Goal: Task Accomplishment & Management: Use online tool/utility

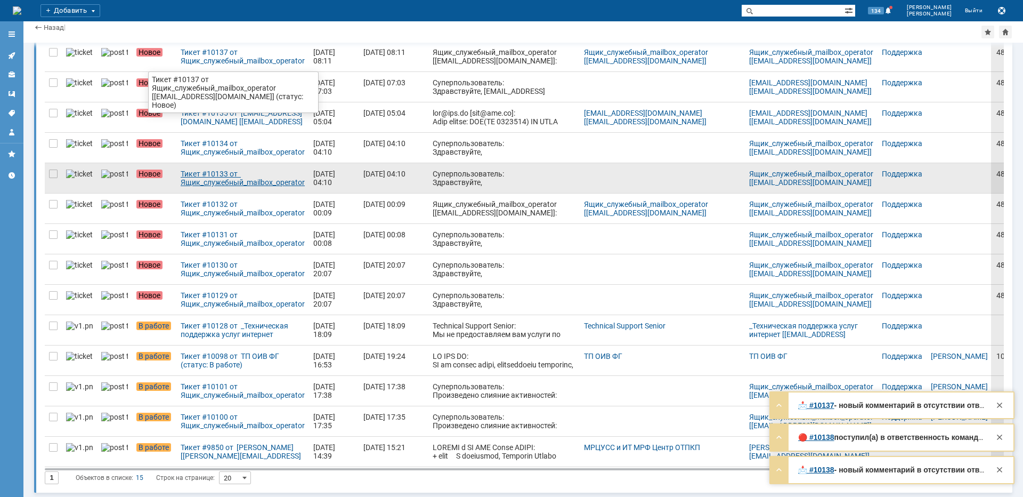
scroll to position [117, 0]
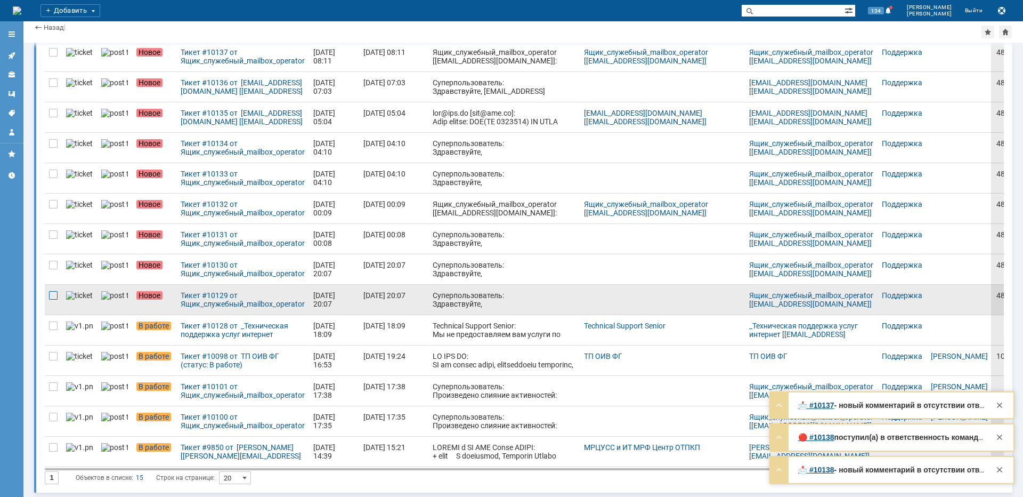
click at [55, 296] on div at bounding box center [53, 295] width 9 height 9
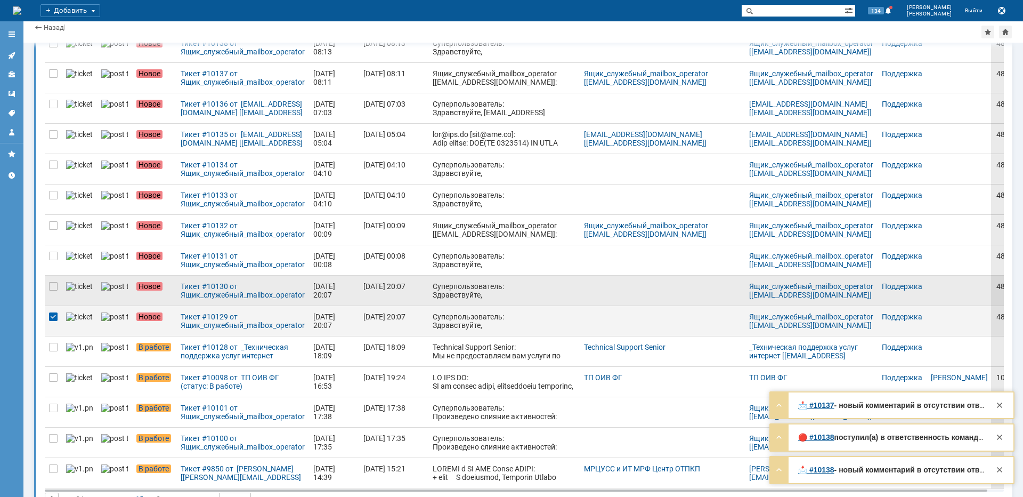
scroll to position [139, 0]
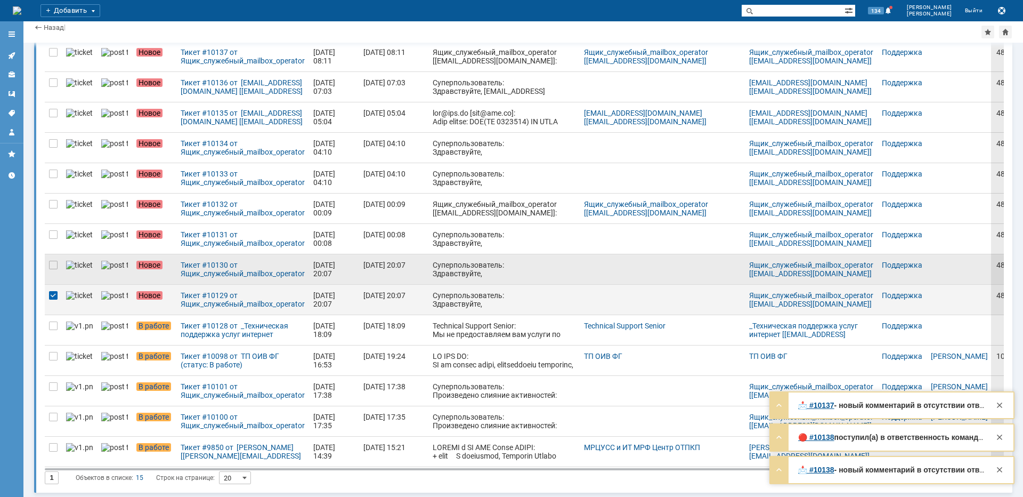
click at [55, 272] on div at bounding box center [53, 269] width 17 height 30
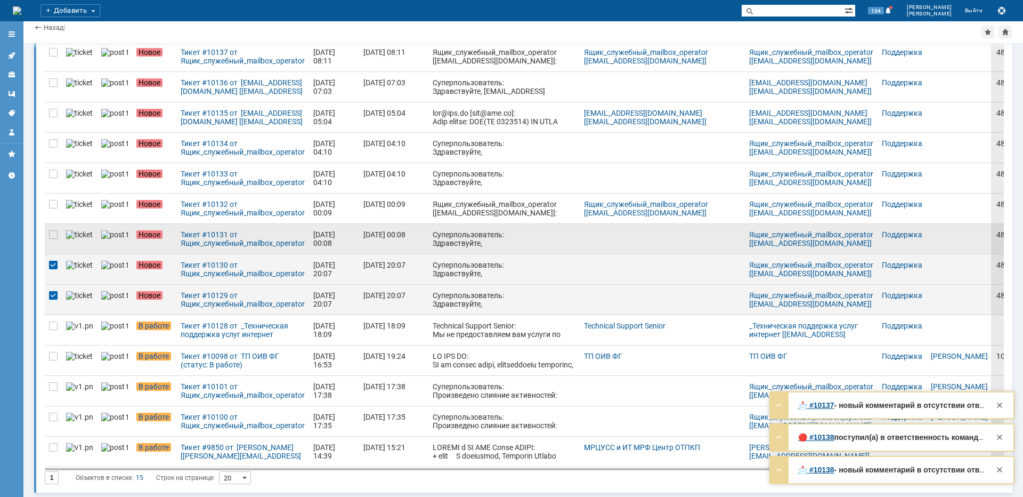
click at [53, 242] on div at bounding box center [53, 239] width 17 height 30
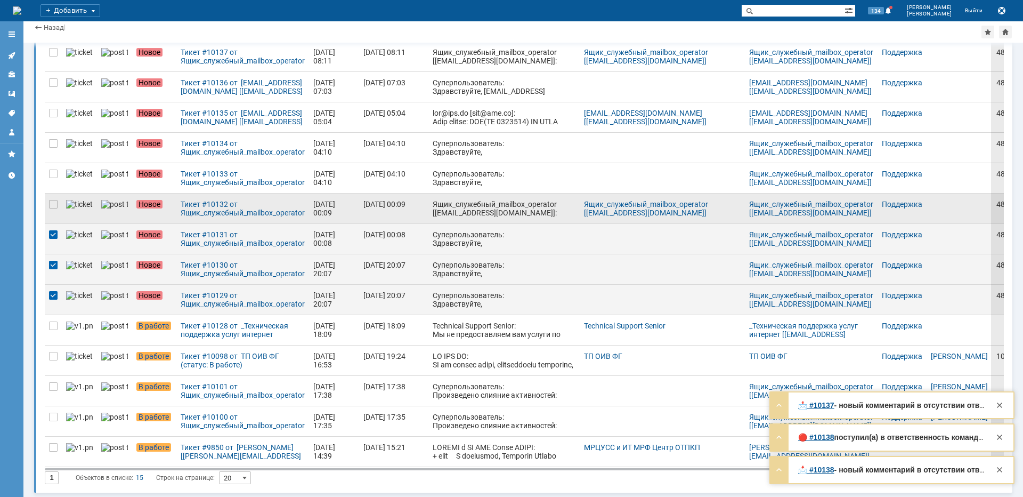
click at [54, 215] on div at bounding box center [53, 208] width 17 height 30
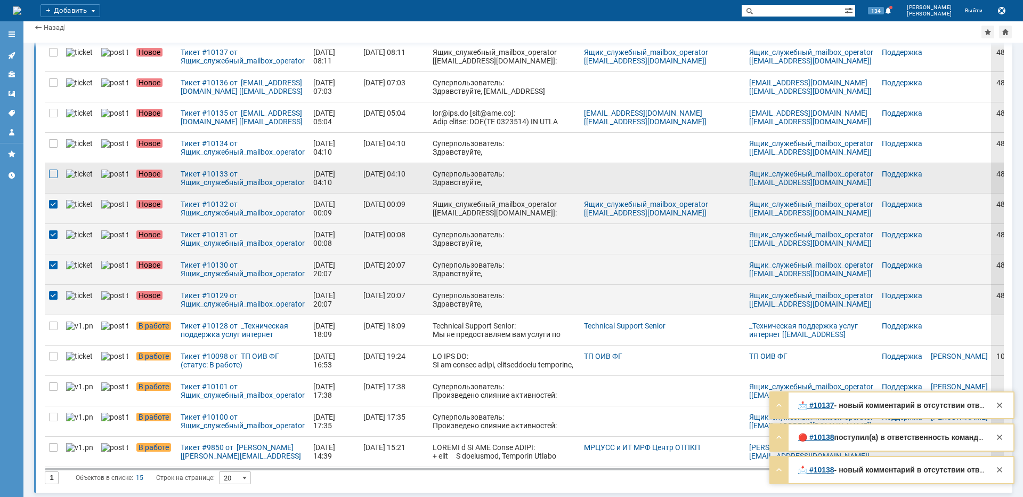
click at [56, 177] on div at bounding box center [53, 173] width 9 height 9
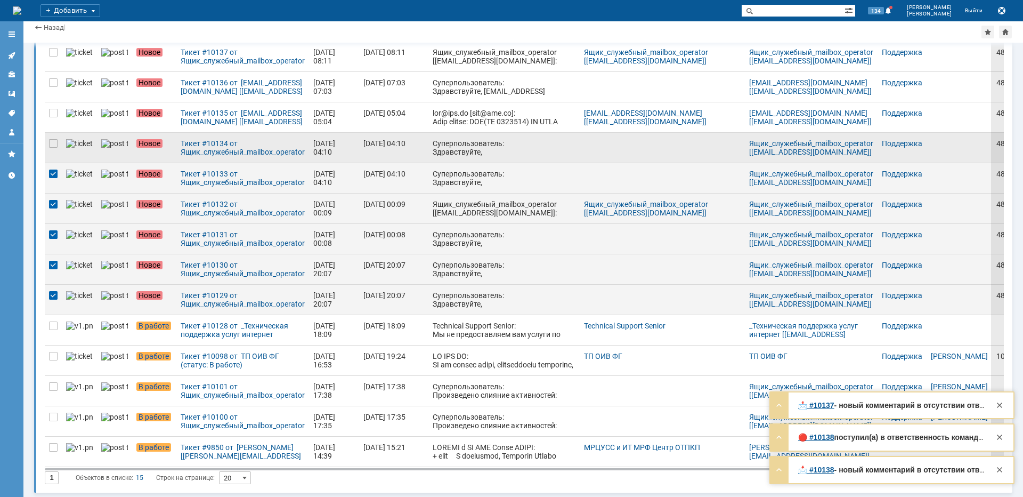
click at [55, 152] on div at bounding box center [53, 148] width 17 height 30
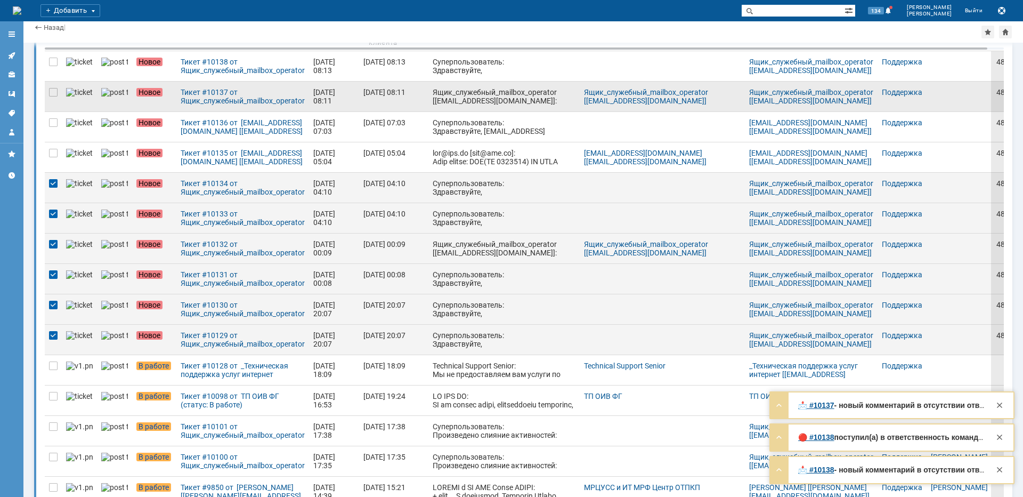
scroll to position [0, 0]
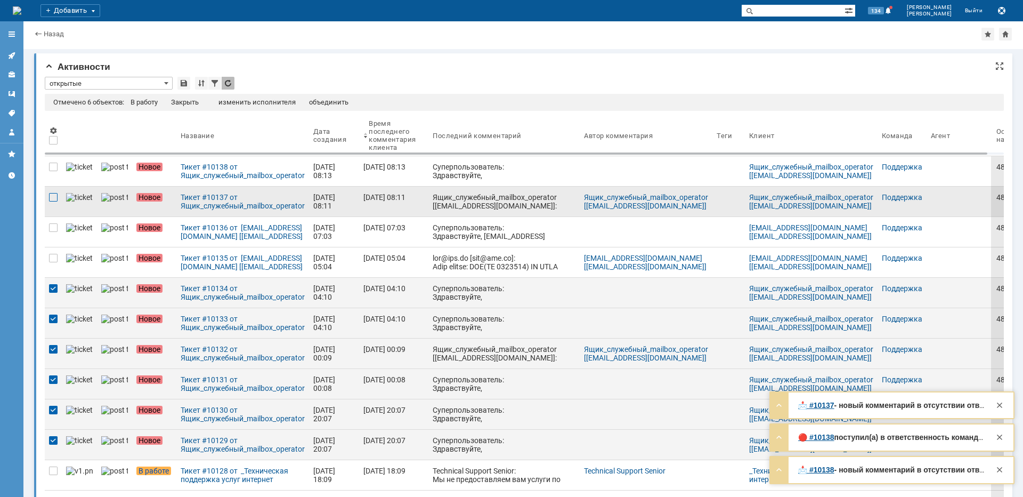
click at [55, 201] on div at bounding box center [53, 197] width 9 height 9
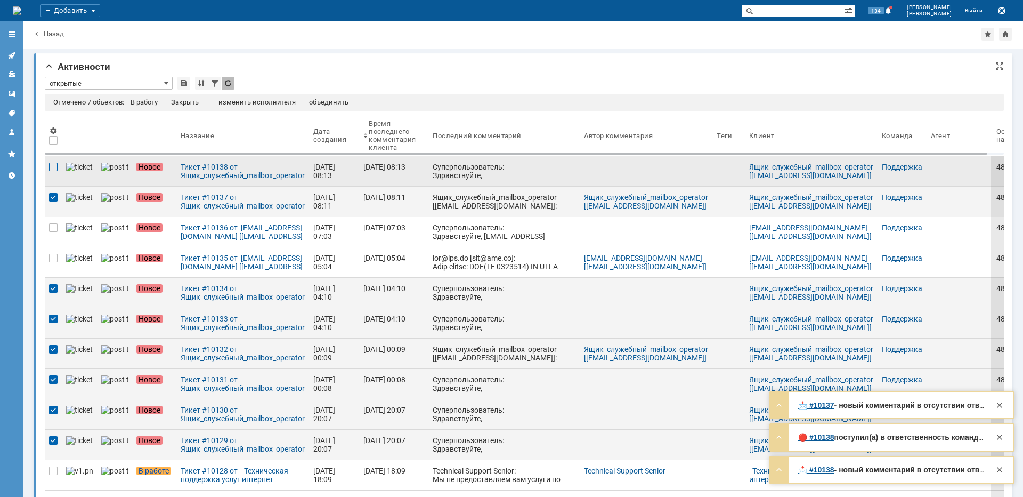
click at [54, 170] on div at bounding box center [53, 167] width 9 height 9
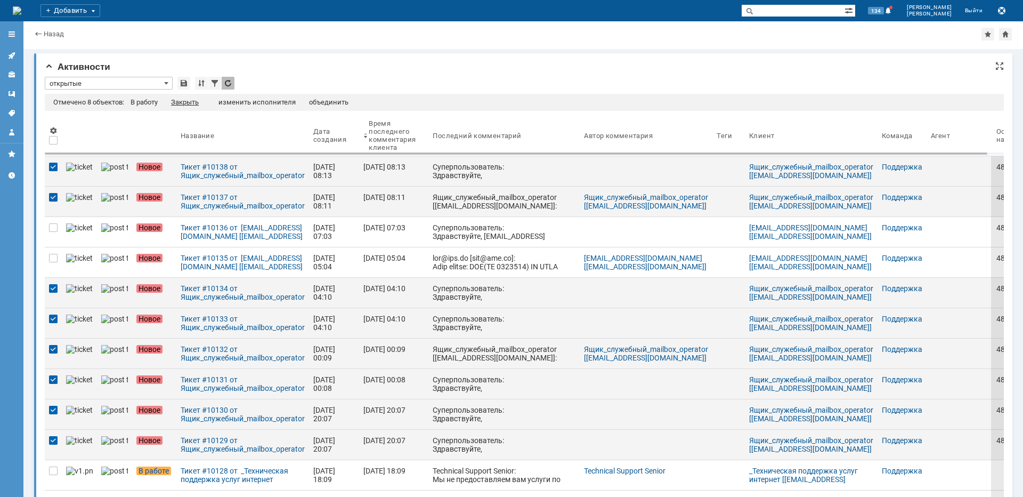
click at [198, 104] on div "Закрыть" at bounding box center [185, 102] width 28 height 9
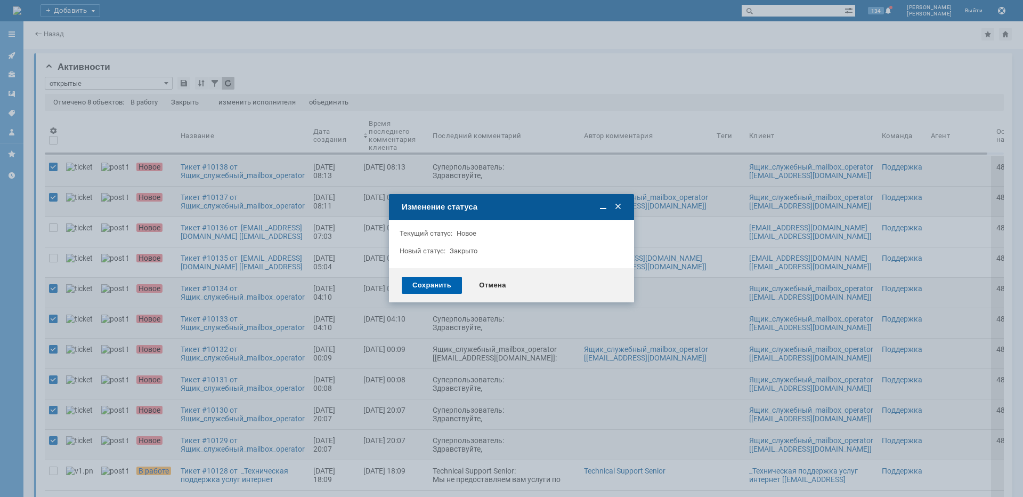
click at [418, 285] on div "Сохранить" at bounding box center [432, 285] width 60 height 17
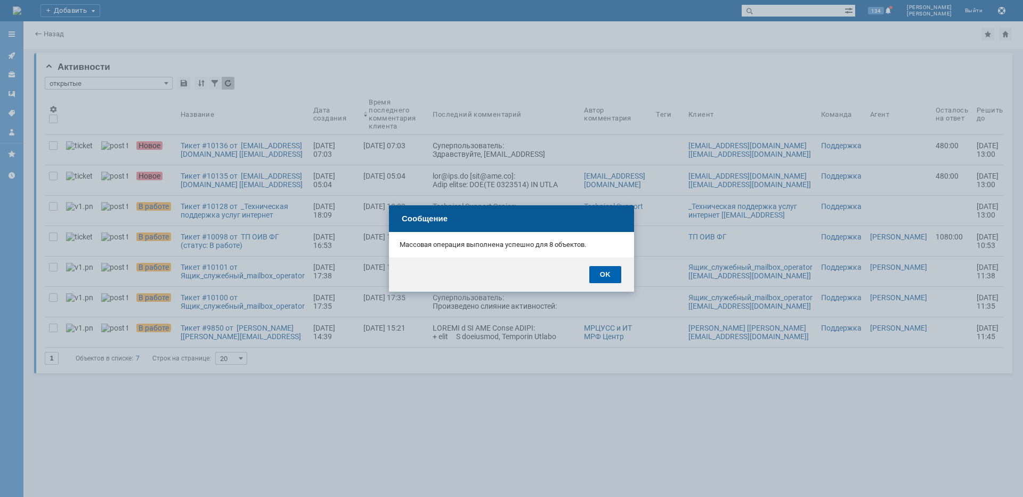
click at [609, 275] on div "OK" at bounding box center [605, 274] width 32 height 17
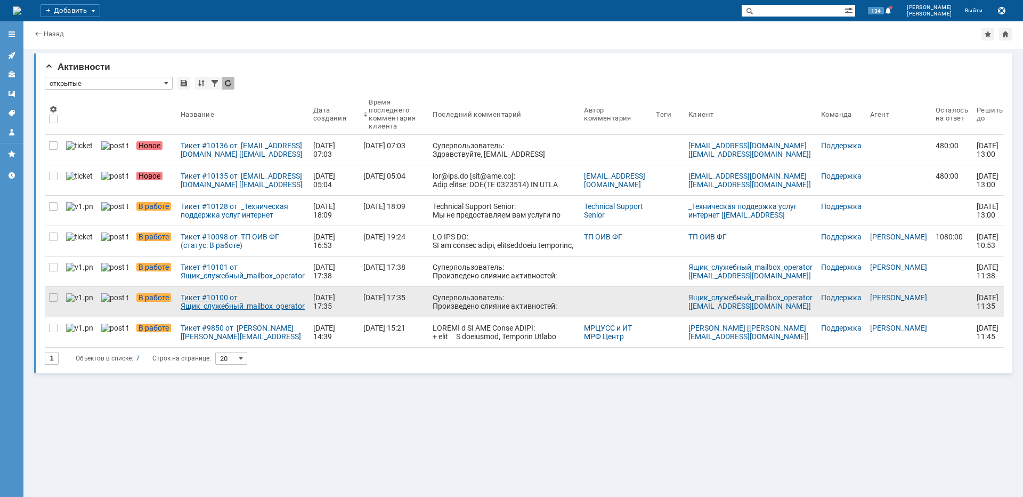
click at [214, 303] on div "Тикет #10100 от Ящик_служебный_mailbox_operator [[EMAIL_ADDRESS][DOMAIN_NAME]] …" at bounding box center [243, 301] width 124 height 17
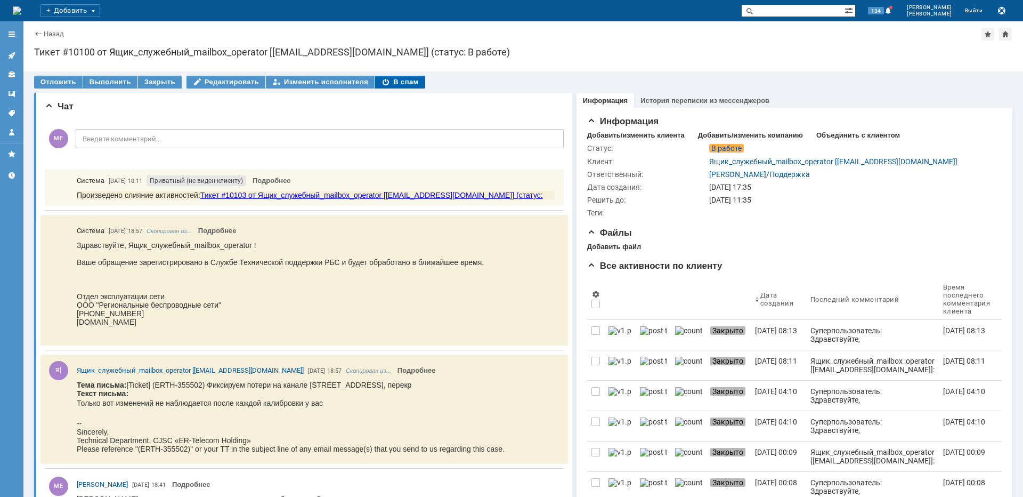
click at [399, 80] on div "В спам" at bounding box center [400, 82] width 50 height 13
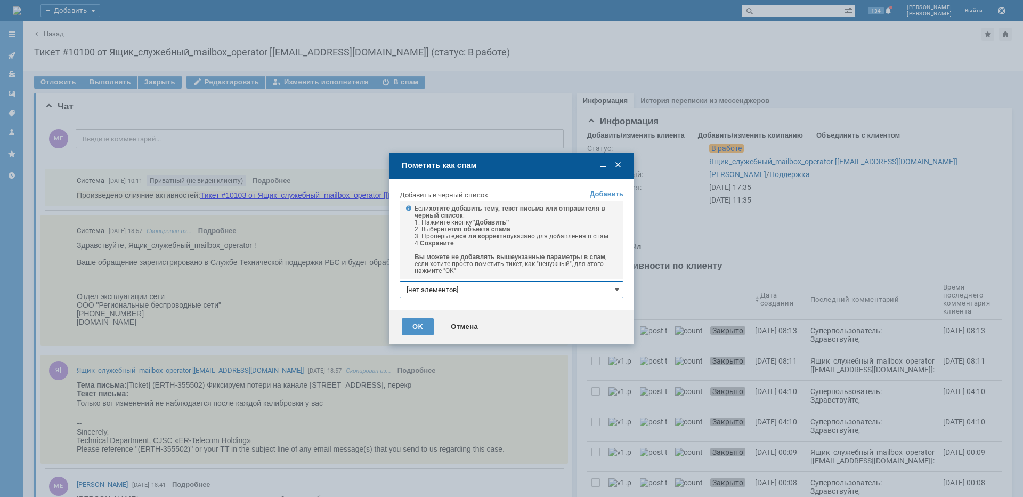
click at [508, 294] on input "[нет элементов]" at bounding box center [512, 289] width 224 height 17
click at [597, 305] on link "+ добавить" at bounding box center [600, 308] width 35 height 8
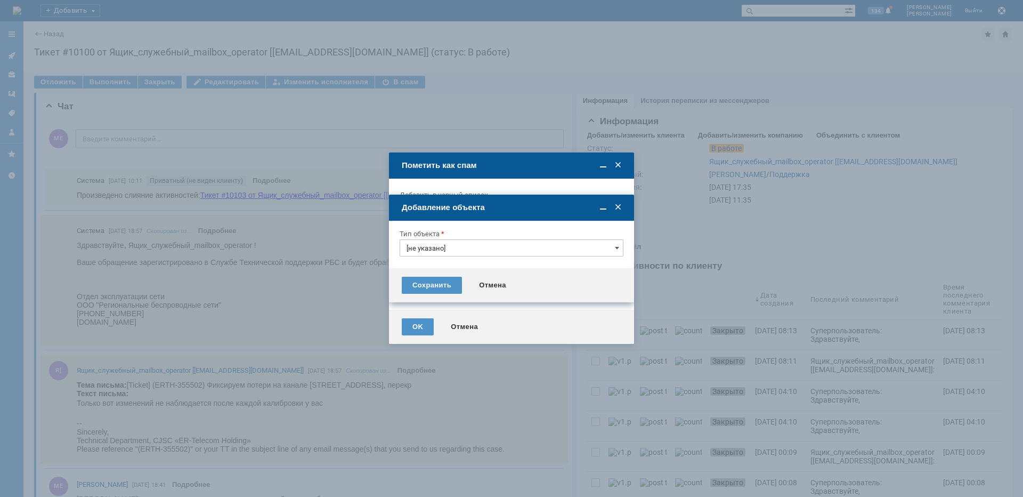
click at [483, 247] on input "[не указано]" at bounding box center [512, 247] width 224 height 17
click at [440, 322] on span "Тема письма" at bounding box center [512, 320] width 210 height 9
type input "Тема письма"
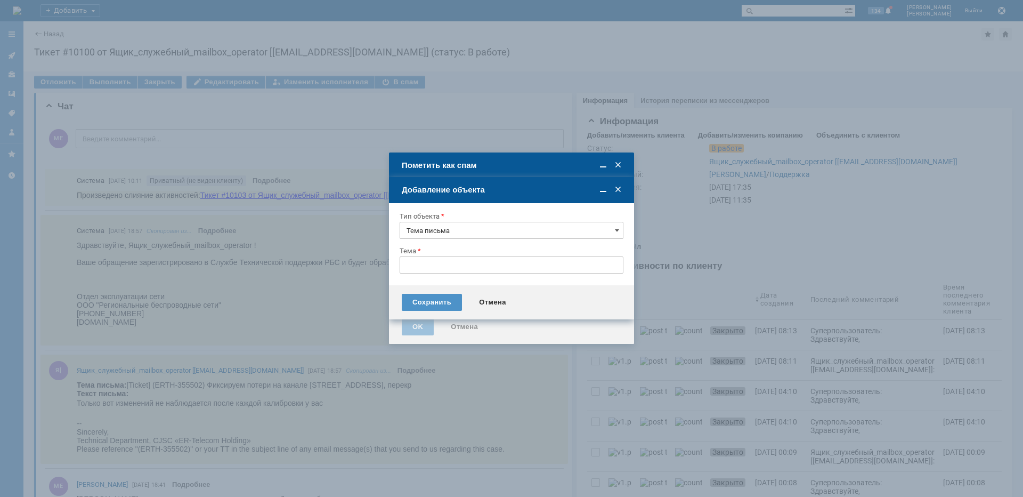
type input "[Ticket] (ERTH-355502) Фиксируем потери на канале [STREET_ADDRESS], перекр"
type input "Тема письма"
click at [423, 302] on div "Сохранить" at bounding box center [432, 302] width 60 height 17
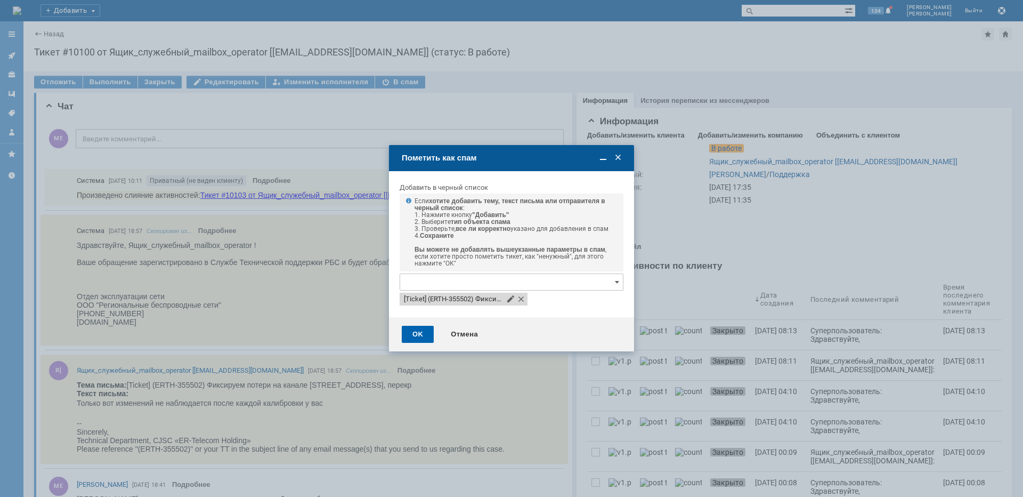
click at [424, 331] on div "OK" at bounding box center [418, 334] width 32 height 17
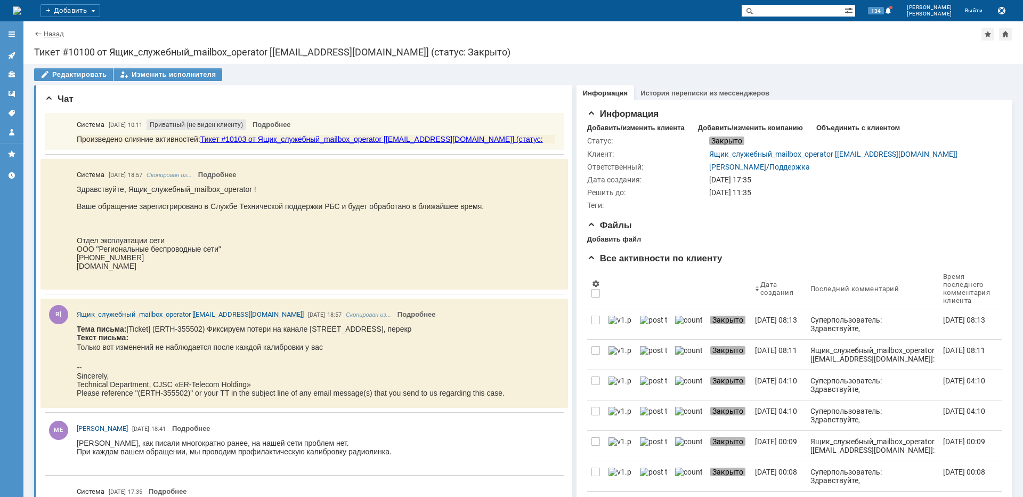
click at [46, 35] on link "Назад" at bounding box center [54, 34] width 20 height 8
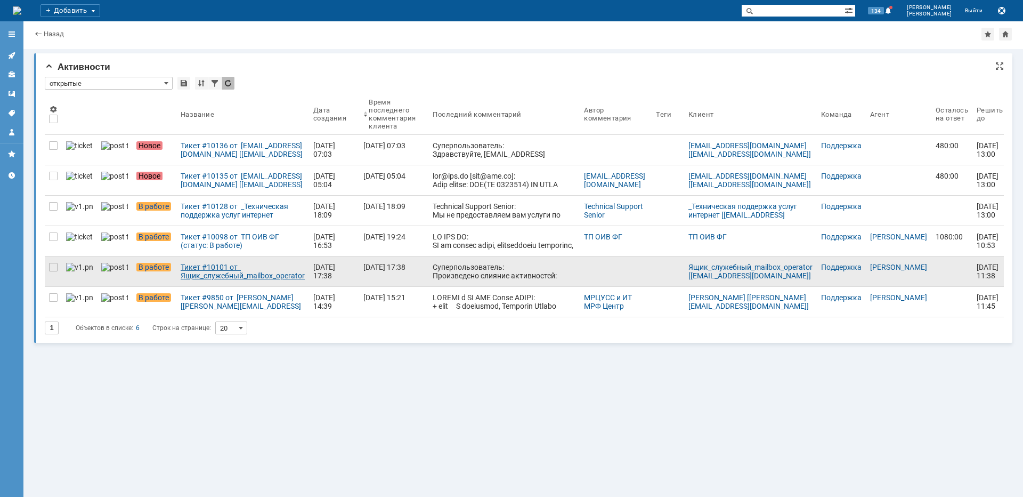
click at [242, 273] on div "Тикет #10101 от Ящик_служебный_mailbox_operator [[EMAIL_ADDRESS][DOMAIN_NAME]] …" at bounding box center [243, 271] width 124 height 17
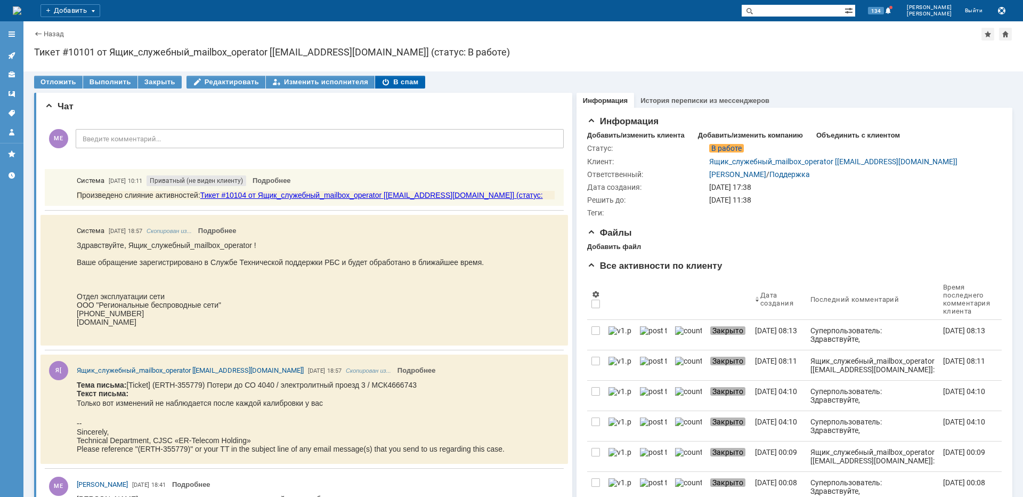
click at [389, 82] on div "В спам" at bounding box center [400, 82] width 50 height 13
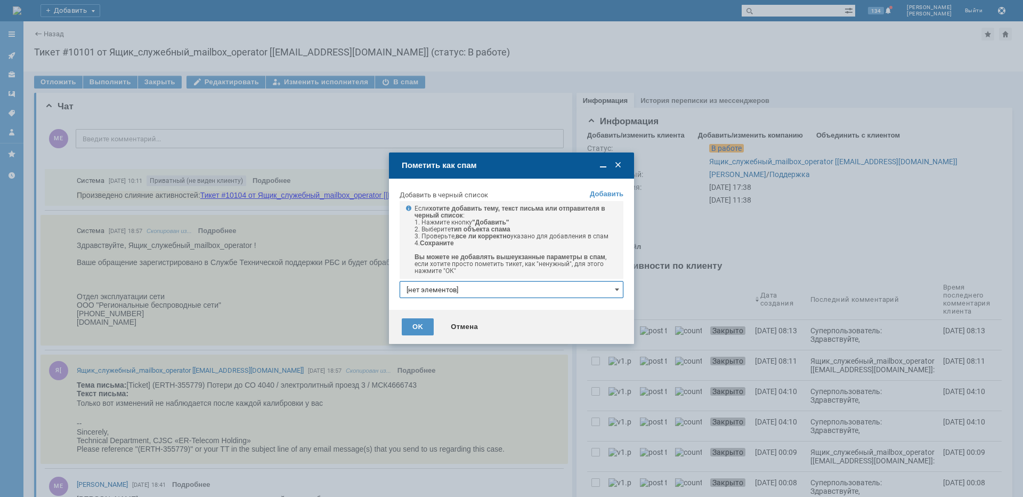
click at [447, 291] on input "[нет элементов]" at bounding box center [512, 289] width 224 height 17
click at [597, 305] on link "+ добавить" at bounding box center [600, 308] width 35 height 8
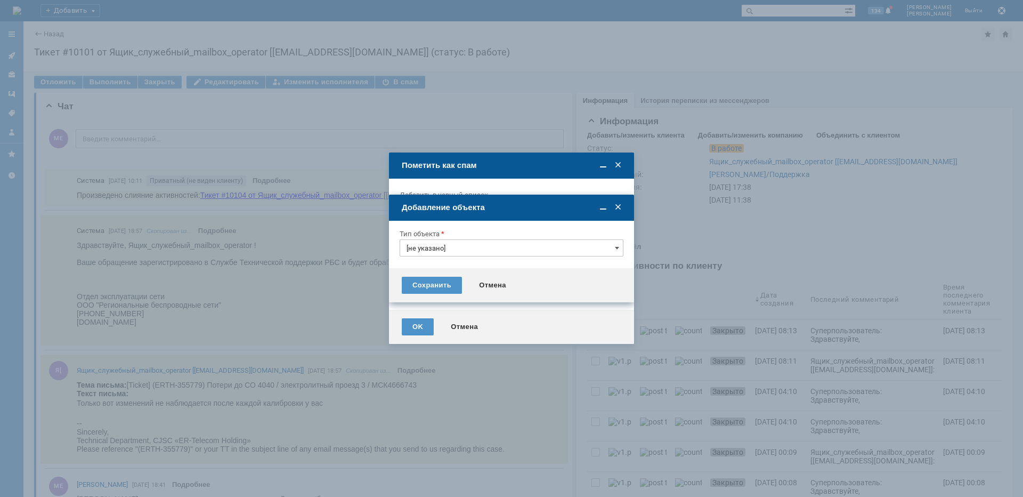
click at [500, 259] on div at bounding box center [512, 259] width 224 height 7
click at [498, 251] on input "[не указано]" at bounding box center [512, 247] width 224 height 17
click at [432, 320] on span "Тема письма" at bounding box center [512, 320] width 210 height 9
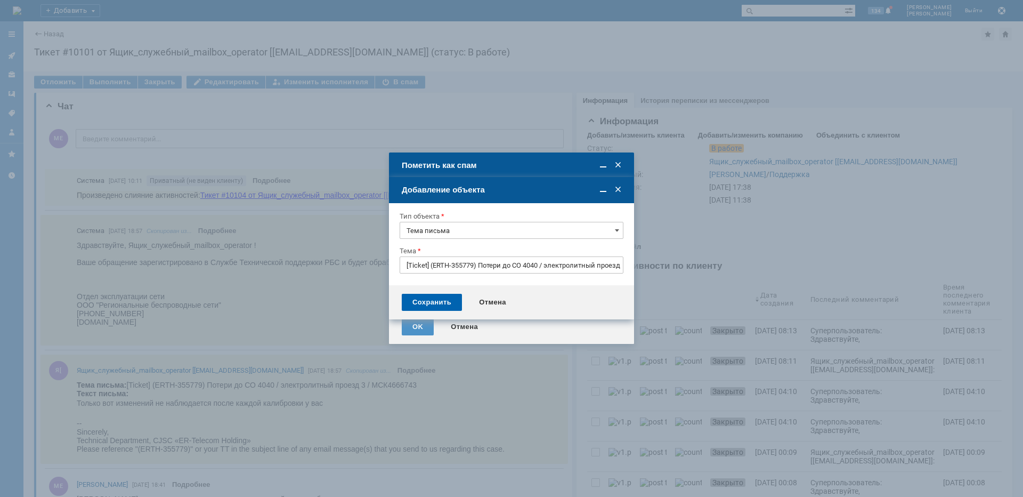
type input "Тема письма"
click at [436, 299] on div "Сохранить" at bounding box center [432, 302] width 60 height 17
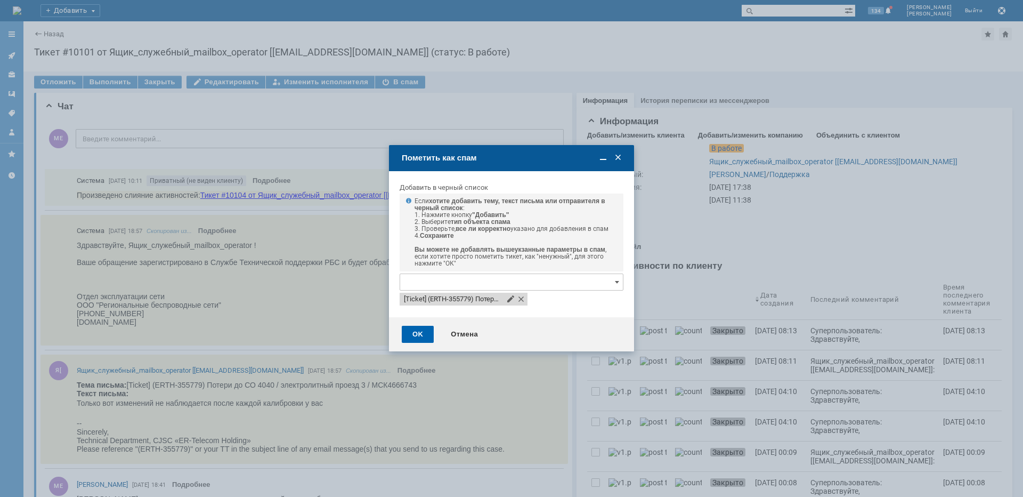
click at [425, 334] on div "OK" at bounding box center [418, 334] width 32 height 17
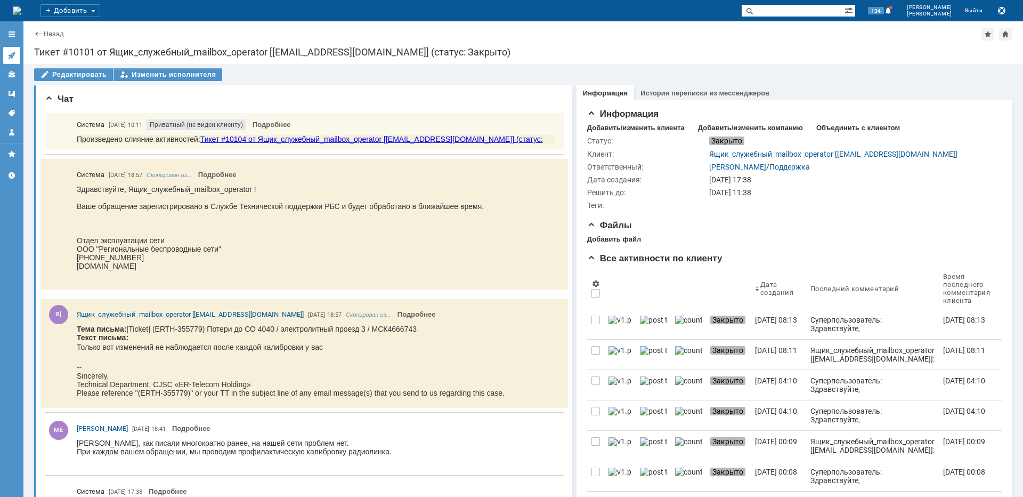
click at [19, 53] on link at bounding box center [11, 55] width 17 height 17
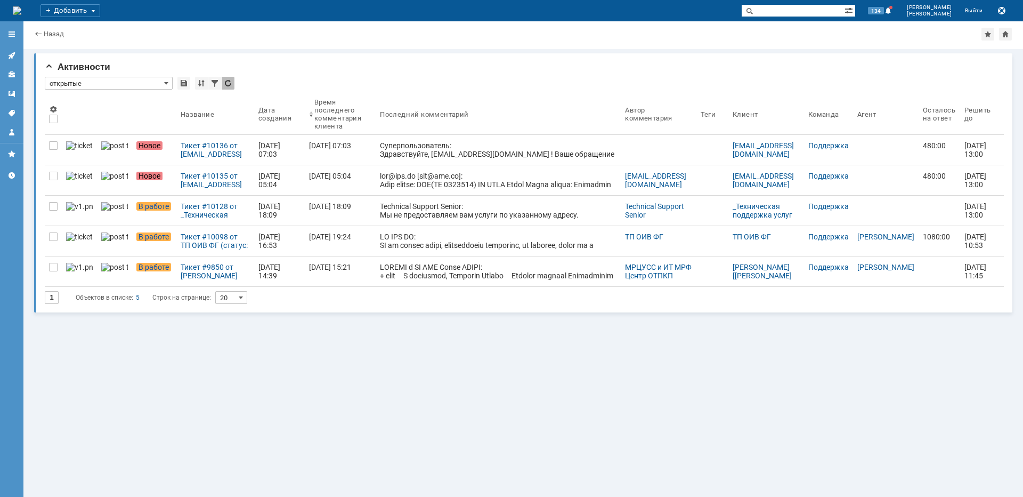
click at [219, 182] on div "Тикет #10135 от [EMAIL_ADDRESS][DOMAIN_NAME] [[EMAIL_ADDRESS][DOMAIN_NAME]] (ст…" at bounding box center [215, 180] width 69 height 17
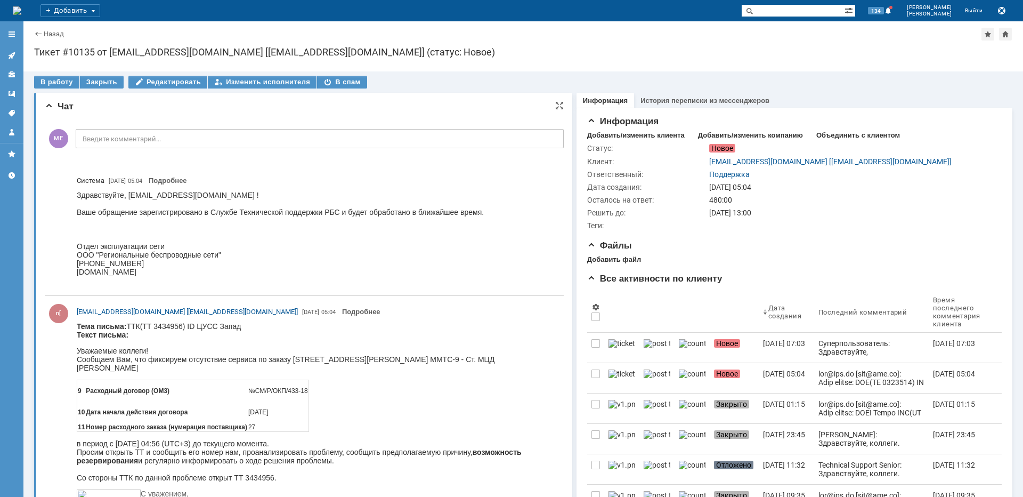
click at [486, 357] on p "Уважаемые коллеги! Сообщаем [PERSON_NAME], что фиксируем отсутствие сервиса по …" at bounding box center [316, 359] width 478 height 26
copy p "[PERSON_NAME]"
click at [44, 81] on div "В работу" at bounding box center [56, 82] width 45 height 13
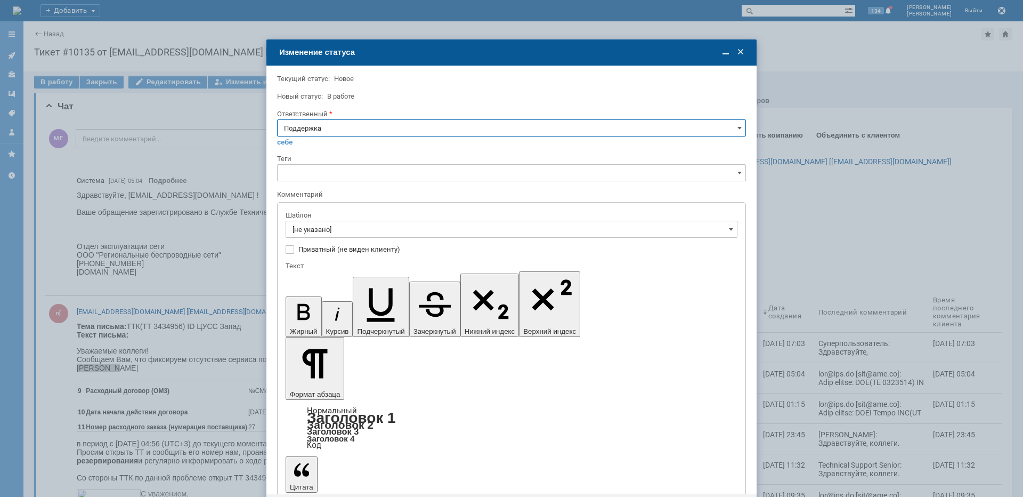
click at [351, 119] on div "Ответственный" at bounding box center [511, 114] width 469 height 10
click at [347, 123] on input "Поддержка" at bounding box center [511, 127] width 469 height 17
click at [310, 232] on span "[PERSON_NAME]" at bounding box center [511, 235] width 455 height 9
type input "[PERSON_NAME]"
click at [310, 226] on input "[не указано]" at bounding box center [512, 229] width 452 height 17
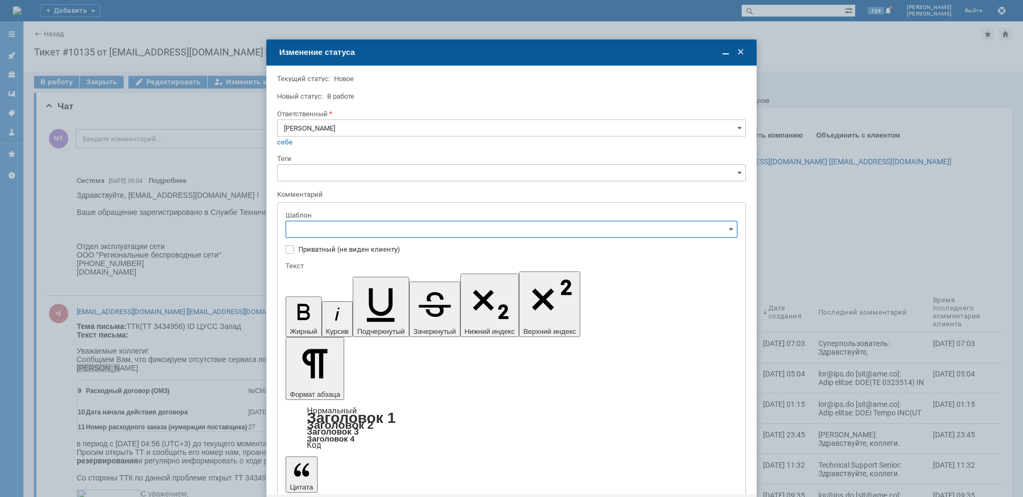
type input "[PERSON_NAME]"
click at [359, 263] on span "[операторы] Авария на транзите" at bounding box center [512, 266] width 438 height 9
type input "[операторы] Авария на транзите"
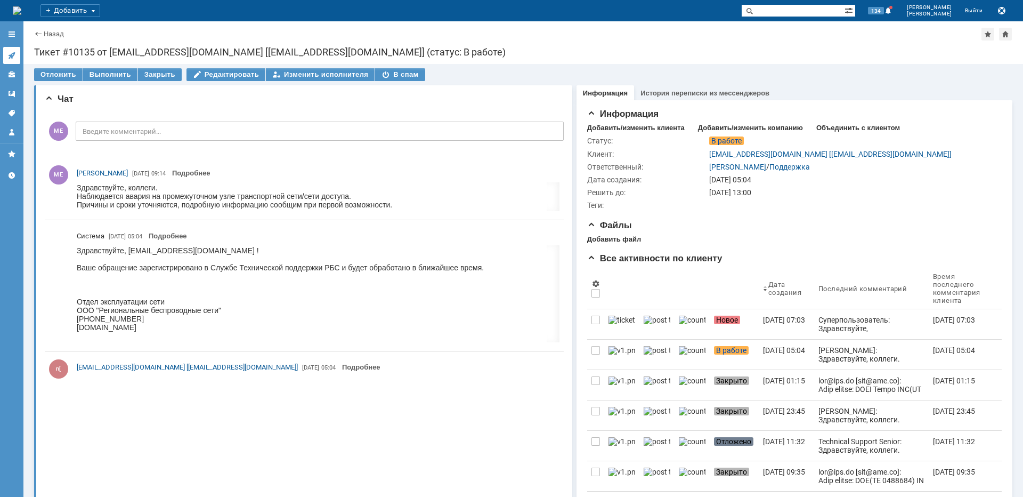
click at [10, 56] on icon at bounding box center [11, 55] width 7 height 7
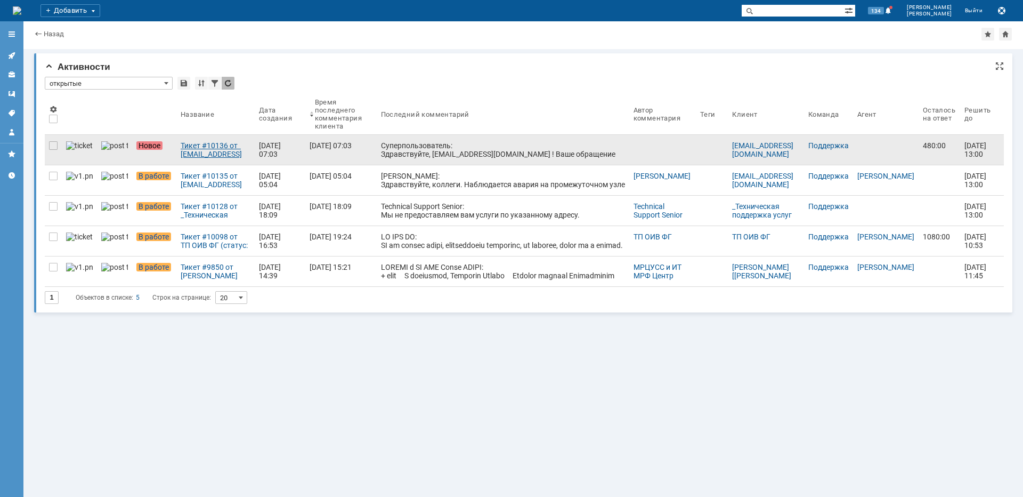
click at [205, 145] on div "Тикет #10136 от [EMAIL_ADDRESS][DOMAIN_NAME] [[EMAIL_ADDRESS][DOMAIN_NAME]] (ст…" at bounding box center [216, 149] width 70 height 17
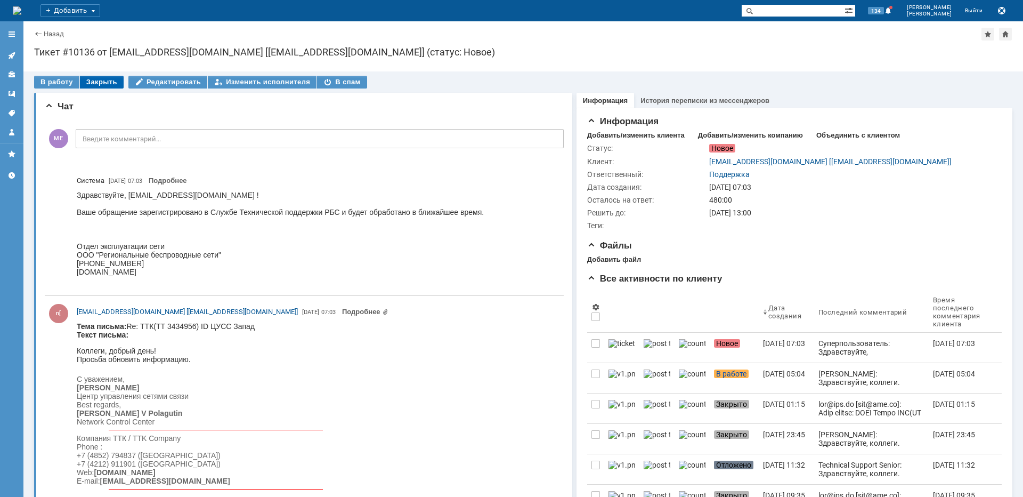
click at [99, 80] on div "Закрыть" at bounding box center [102, 82] width 44 height 13
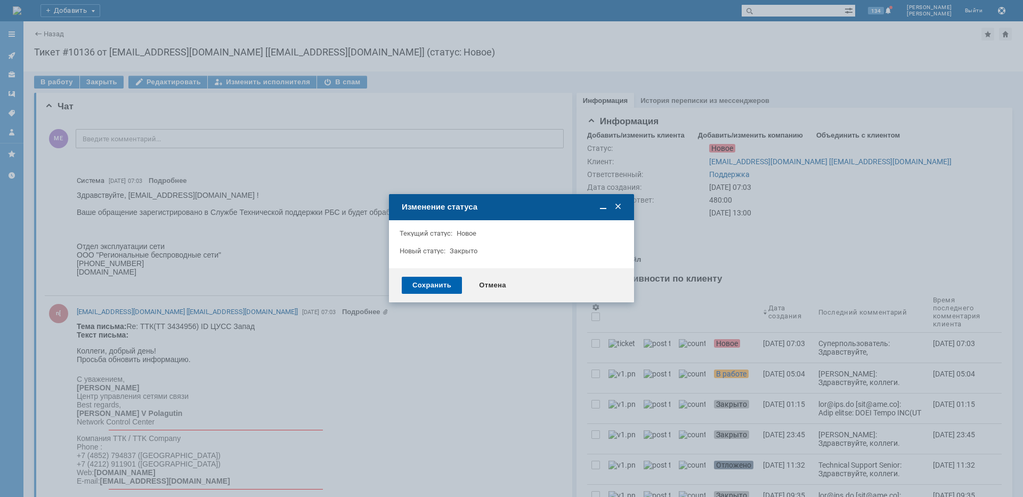
click at [421, 288] on div "Сохранить" at bounding box center [432, 285] width 60 height 17
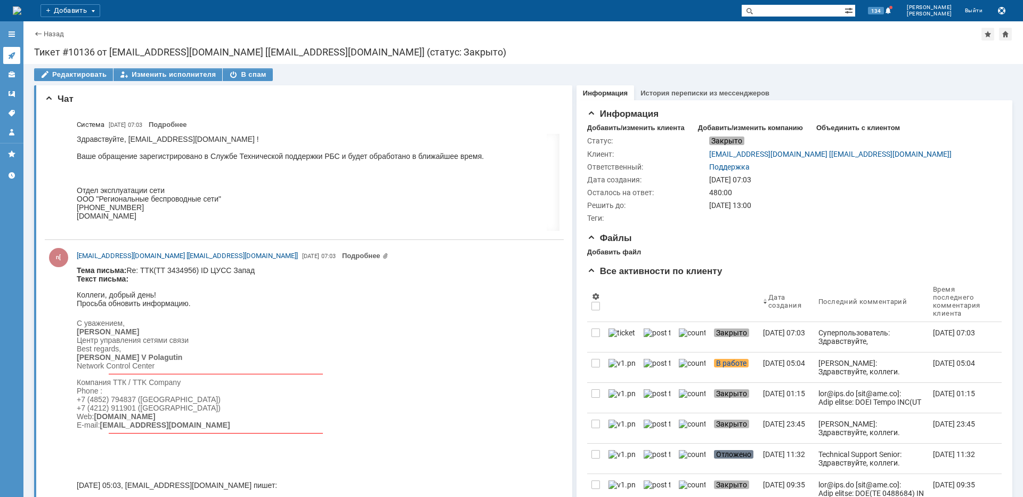
click at [18, 56] on link at bounding box center [11, 55] width 17 height 17
